Goal: Transaction & Acquisition: Purchase product/service

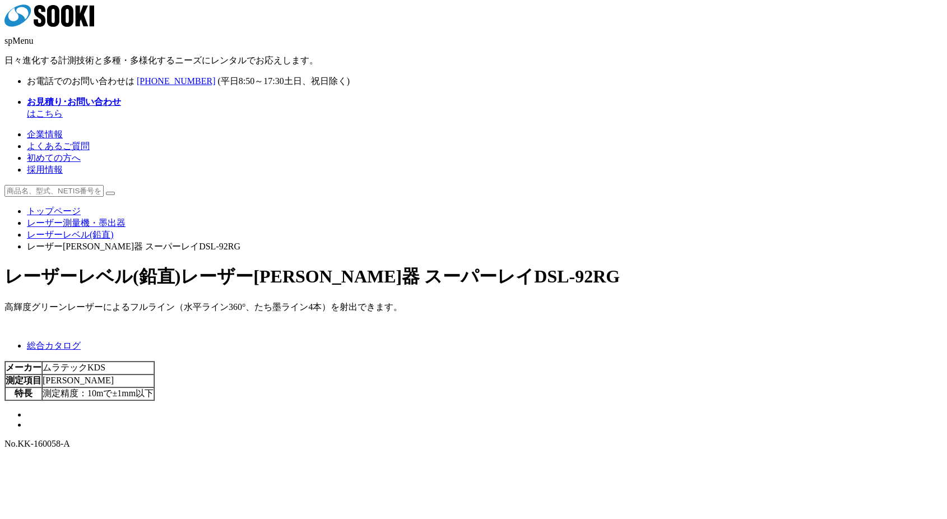
click at [27, 417] on img at bounding box center [27, 417] width 0 height 0
